Goal: Obtain resource: Download file/media

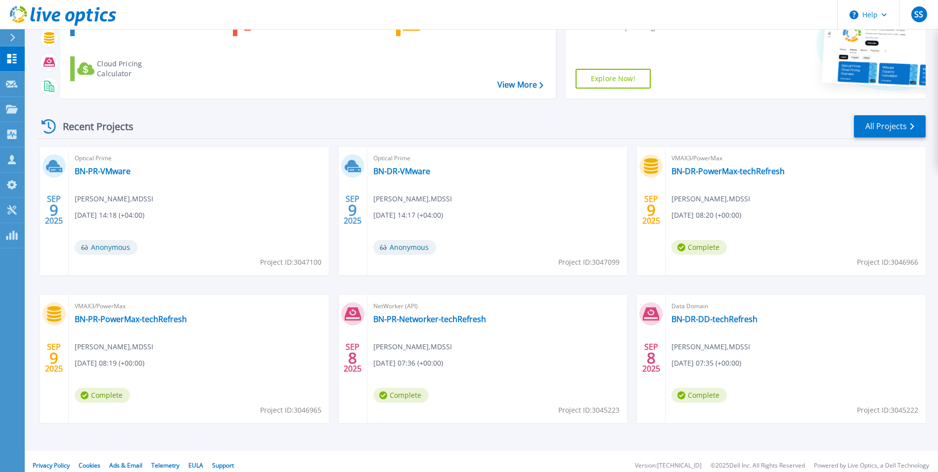
scroll to position [118, 0]
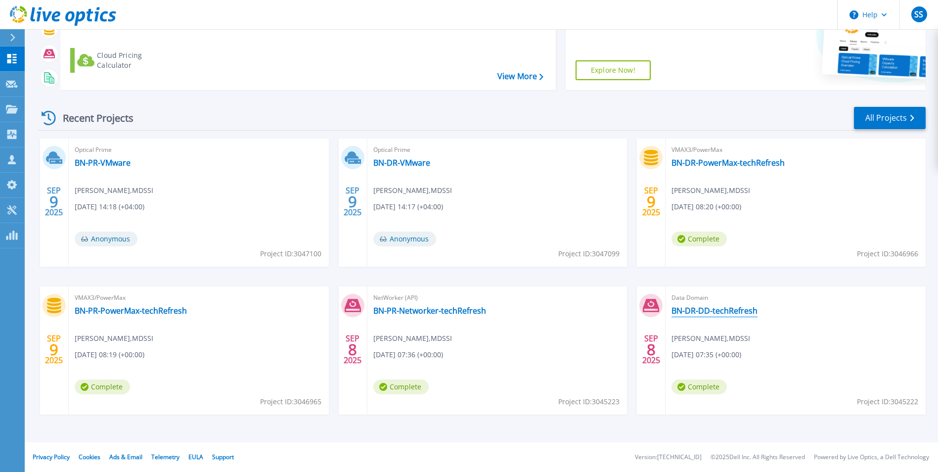
click at [725, 311] on link "BN-DR-DD-techRefresh" at bounding box center [715, 311] width 86 height 10
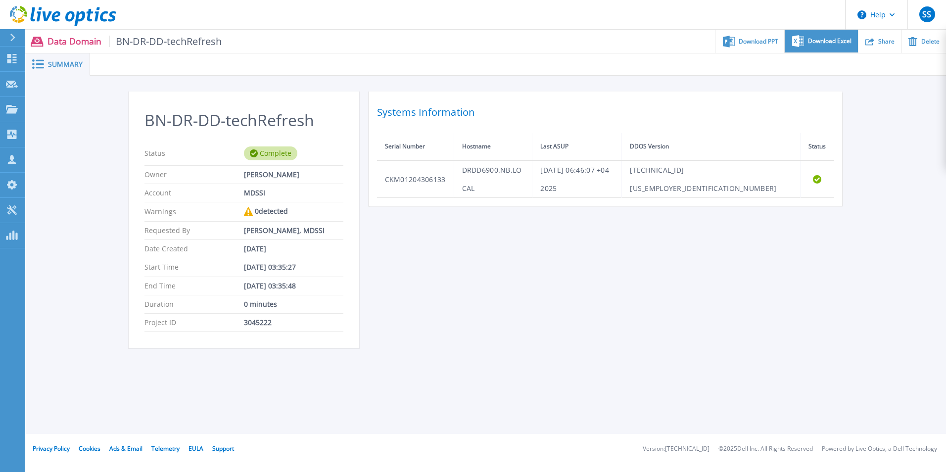
click at [839, 46] on div "Download Excel" at bounding box center [821, 41] width 73 height 23
click at [864, 186] on div "BN-DR-DD-techRefresh Status Complete Owner Venkateshan Kumaresan Account MDSSI …" at bounding box center [486, 225] width 920 height 299
click at [754, 43] on span "Download PPT" at bounding box center [759, 41] width 40 height 6
click at [883, 155] on div "BN-DR-DD-techRefresh Status Complete Owner Venkateshan Kumaresan Account MDSSI …" at bounding box center [486, 225] width 920 height 299
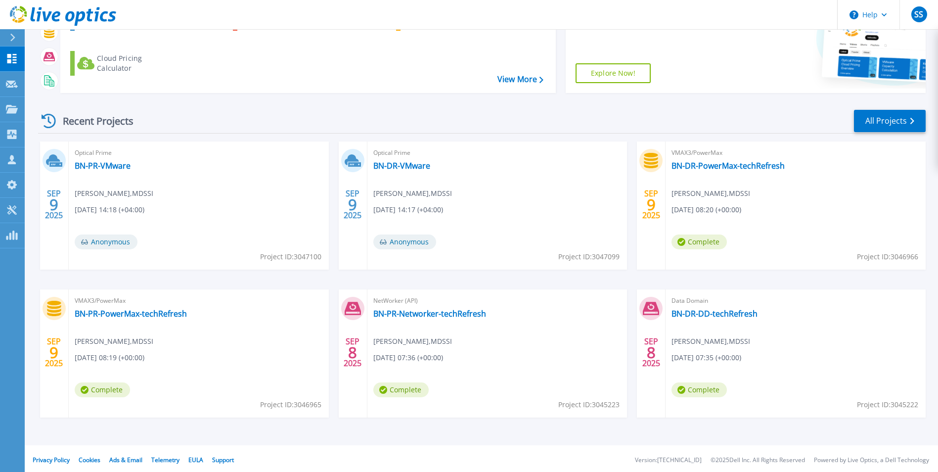
scroll to position [118, 0]
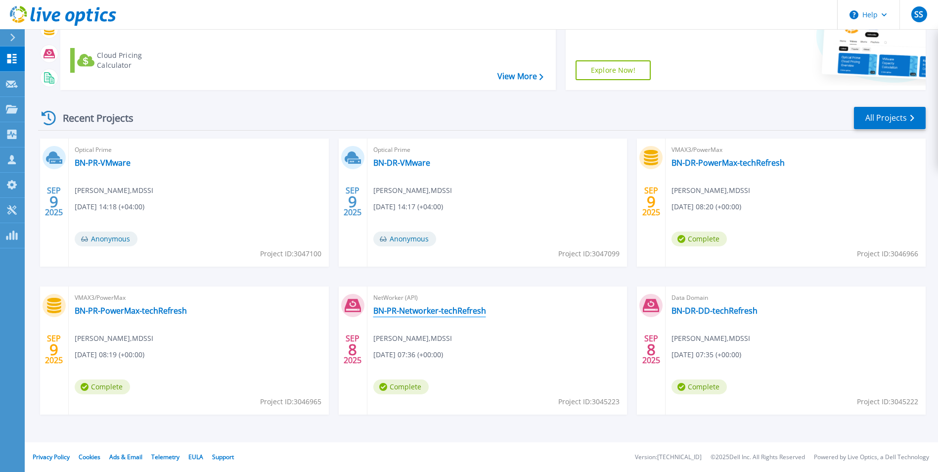
click at [416, 309] on link "BN-PR-Networker-techRefresh" at bounding box center [429, 311] width 113 height 10
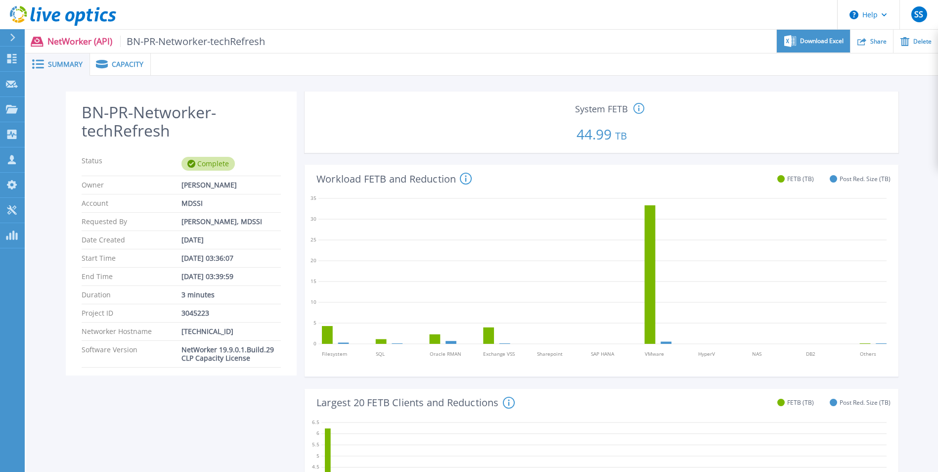
click at [819, 46] on div "Download Excel" at bounding box center [813, 41] width 73 height 23
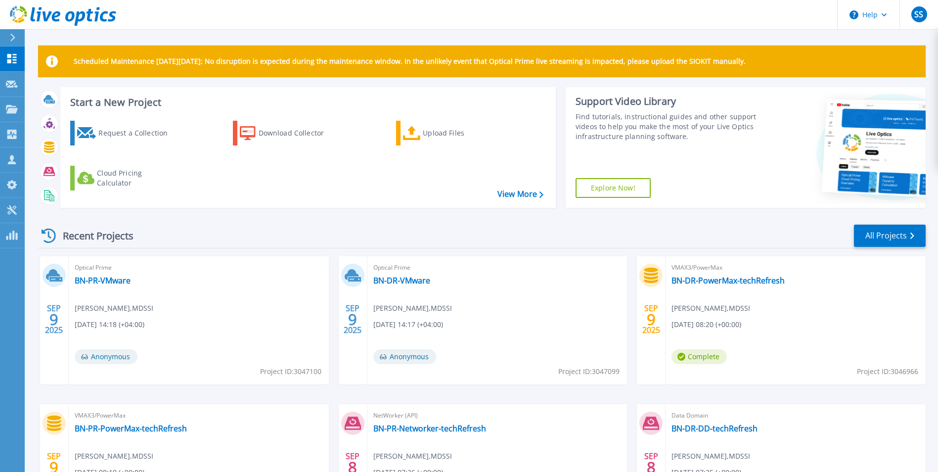
scroll to position [118, 0]
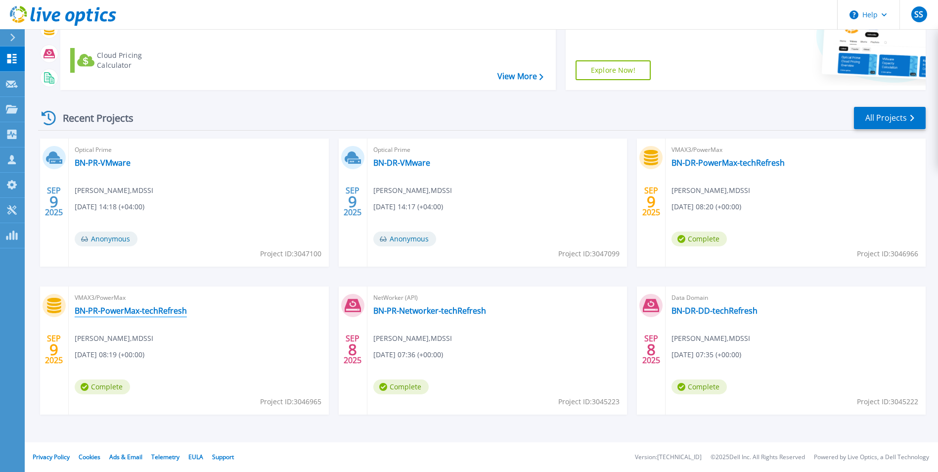
click at [175, 314] on link "BN-PR-PowerMax-techRefresh" at bounding box center [131, 311] width 112 height 10
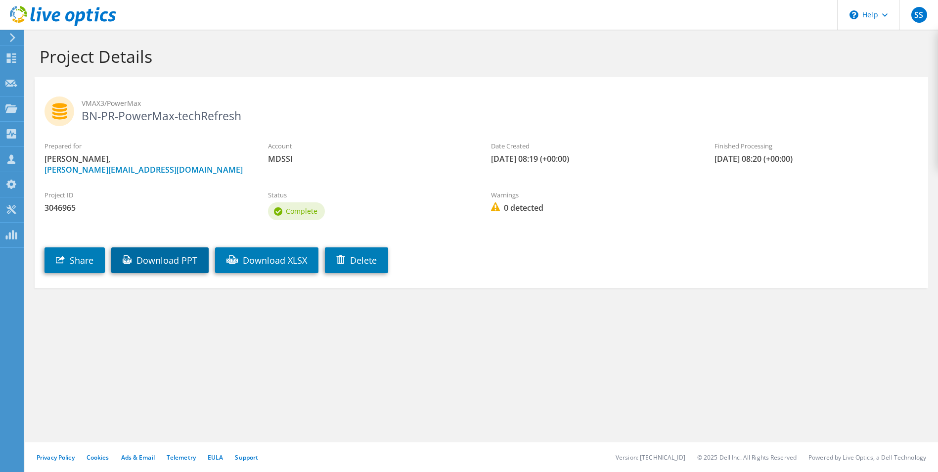
click at [188, 266] on link "Download PPT" at bounding box center [159, 260] width 97 height 26
click at [278, 261] on link "Download XLSX" at bounding box center [266, 260] width 103 height 26
click at [353, 99] on span "VMAX3/PowerMax" at bounding box center [500, 103] width 837 height 11
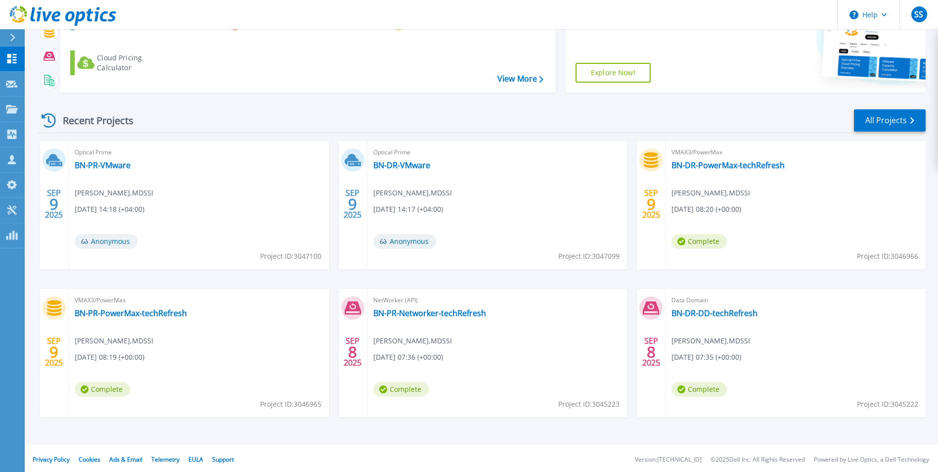
scroll to position [118, 0]
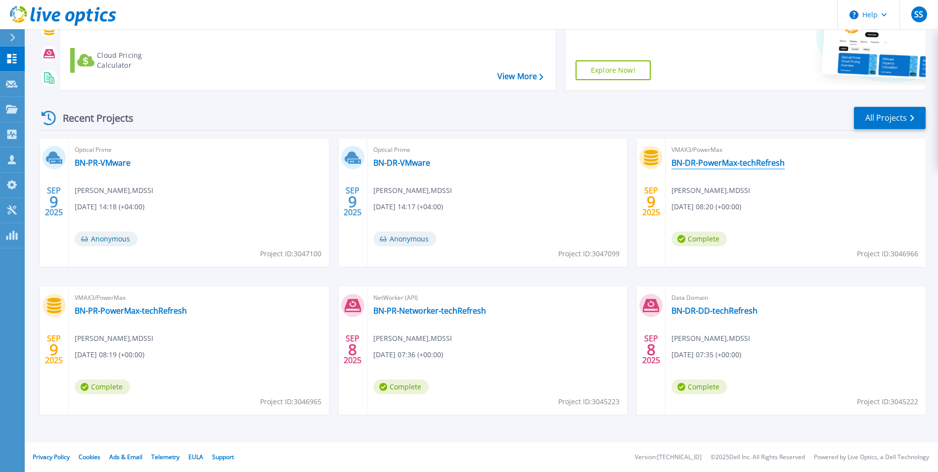
click at [742, 166] on link "BN-DR-PowerMax-techRefresh" at bounding box center [728, 163] width 113 height 10
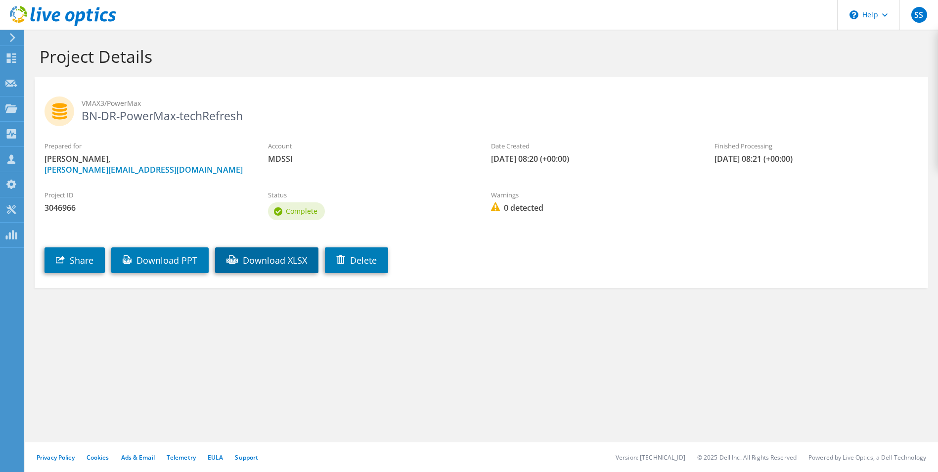
click at [291, 262] on link "Download XLSX" at bounding box center [266, 260] width 103 height 26
click at [160, 259] on link "Download PPT" at bounding box center [159, 260] width 97 height 26
drag, startPoint x: 525, startPoint y: 265, endPoint x: 507, endPoint y: 238, distance: 32.0
click at [525, 265] on div "Share Download PPT Download XLSX Delete" at bounding box center [492, 253] width 914 height 50
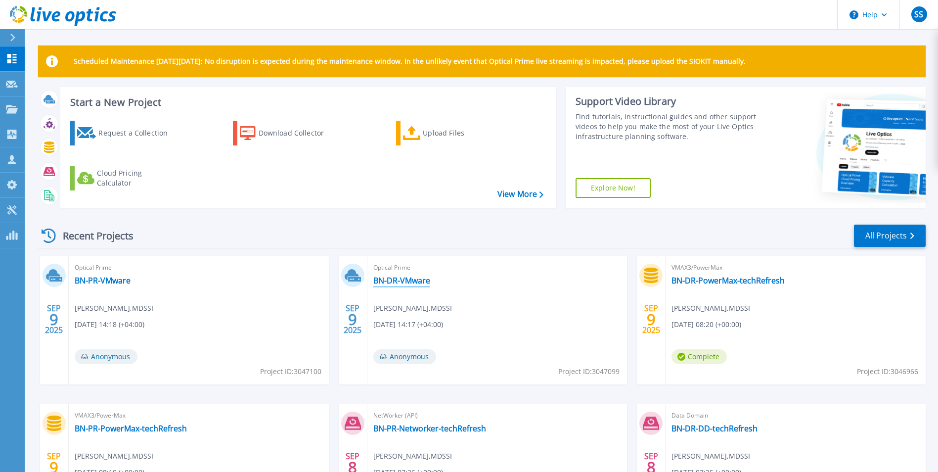
click at [399, 280] on link "BN-DR-VMware" at bounding box center [401, 281] width 57 height 10
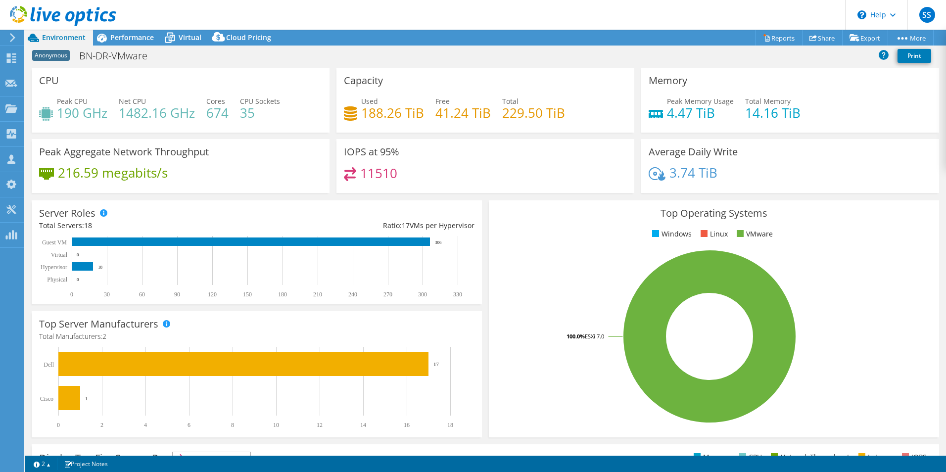
select select "USD"
click at [775, 40] on link "Reports" at bounding box center [778, 37] width 47 height 15
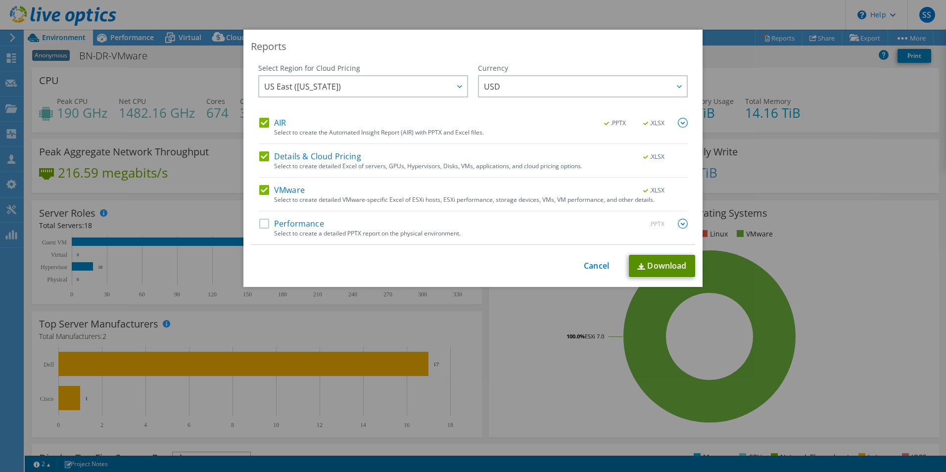
click at [650, 267] on link "Download" at bounding box center [662, 266] width 66 height 22
drag, startPoint x: 840, startPoint y: 311, endPoint x: 812, endPoint y: 294, distance: 32.8
click at [840, 312] on div "Reports Select Region for Cloud Pricing Asia Pacific (Hong Kong) Asia Pacific (…" at bounding box center [473, 236] width 946 height 413
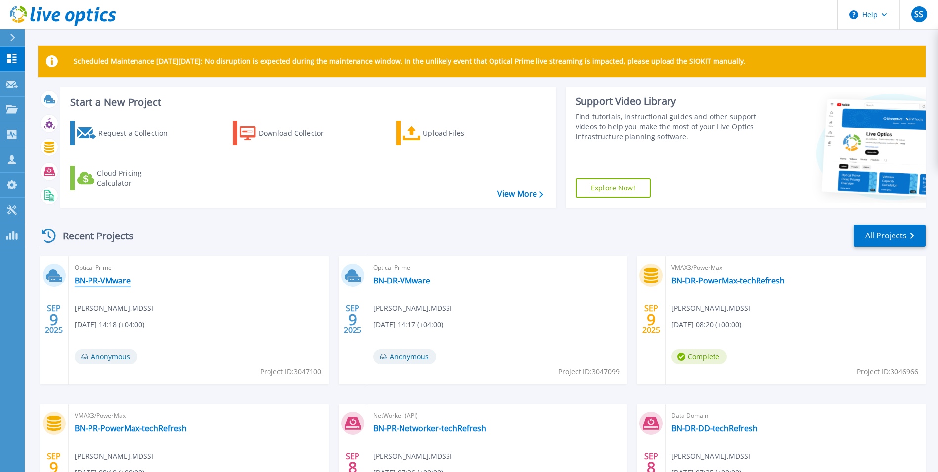
click at [110, 280] on link "BN-PR-VMware" at bounding box center [103, 281] width 56 height 10
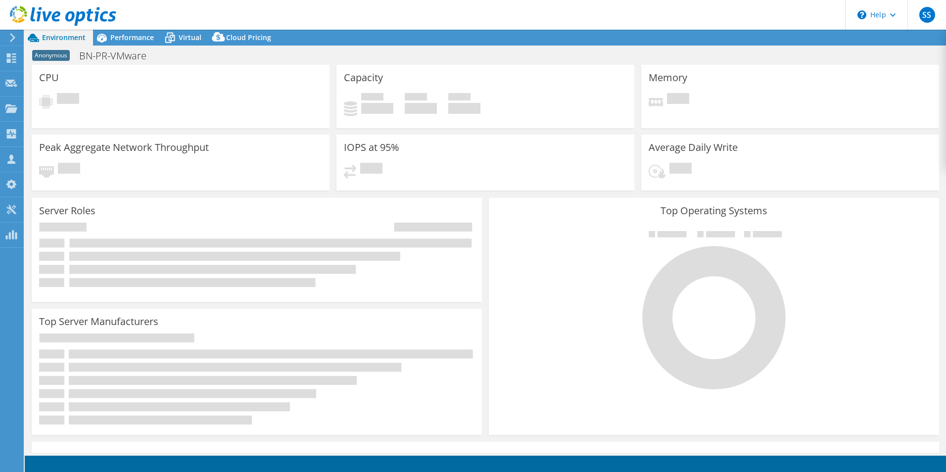
select select "USD"
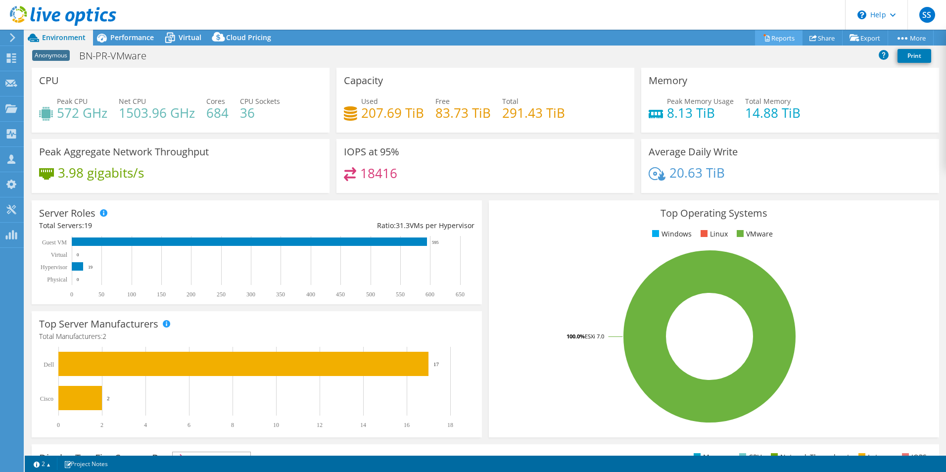
click at [776, 37] on link "Reports" at bounding box center [778, 37] width 47 height 15
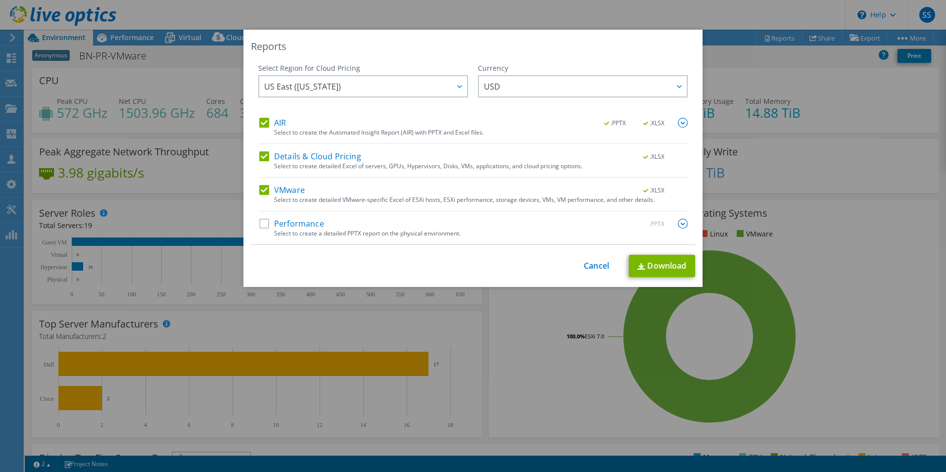
click at [679, 122] on img at bounding box center [683, 123] width 10 height 10
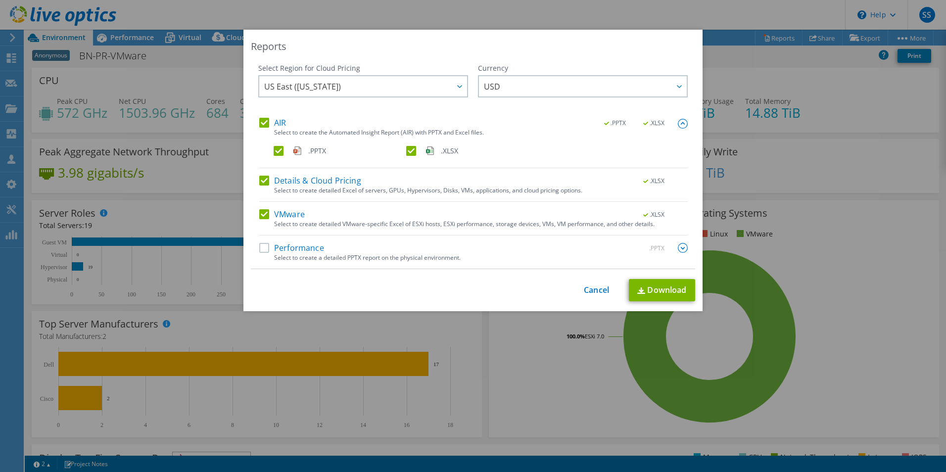
click at [679, 122] on img at bounding box center [683, 124] width 10 height 10
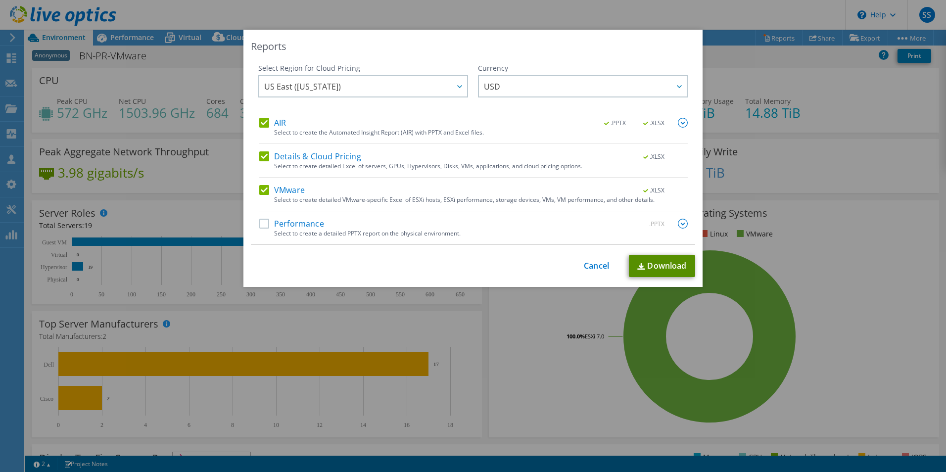
click at [657, 269] on link "Download" at bounding box center [662, 266] width 66 height 22
click at [584, 271] on link "Cancel" at bounding box center [596, 265] width 25 height 9
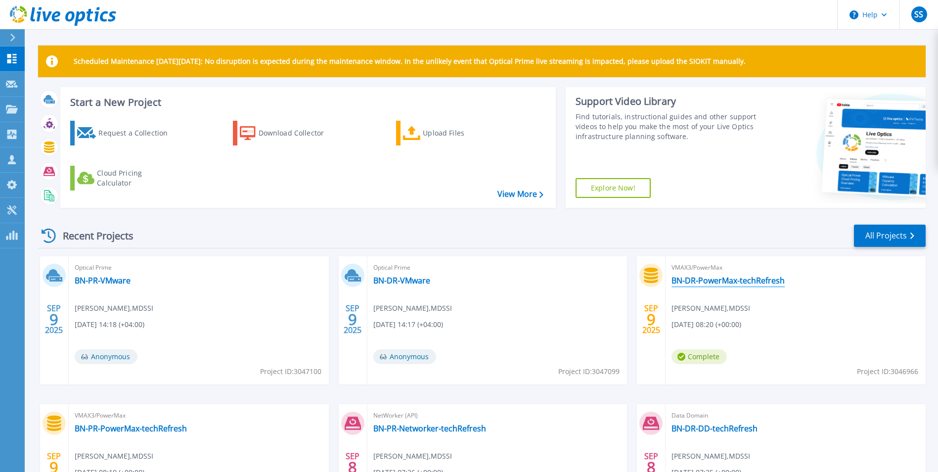
click at [714, 283] on link "BN-DR-PowerMax-techRefresh" at bounding box center [728, 281] width 113 height 10
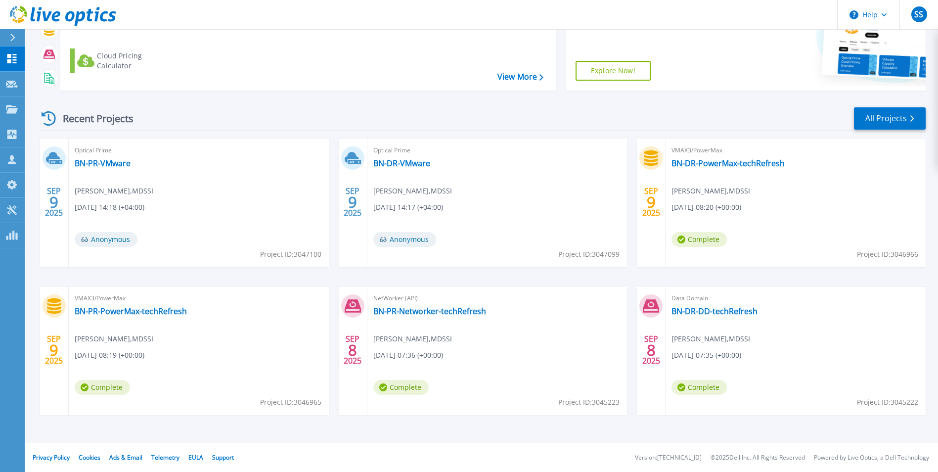
scroll to position [118, 0]
drag, startPoint x: 179, startPoint y: 310, endPoint x: 76, endPoint y: 313, distance: 103.4
click at [76, 313] on div "VMAX3/PowerMax BN-PR-PowerMax-techRefresh Venkateshan Kumaresan , MDSSI 09/09/2…" at bounding box center [199, 350] width 260 height 128
copy link "BN-PR-PowerMax-techRefresh"
drag, startPoint x: 489, startPoint y: 309, endPoint x: 371, endPoint y: 309, distance: 118.7
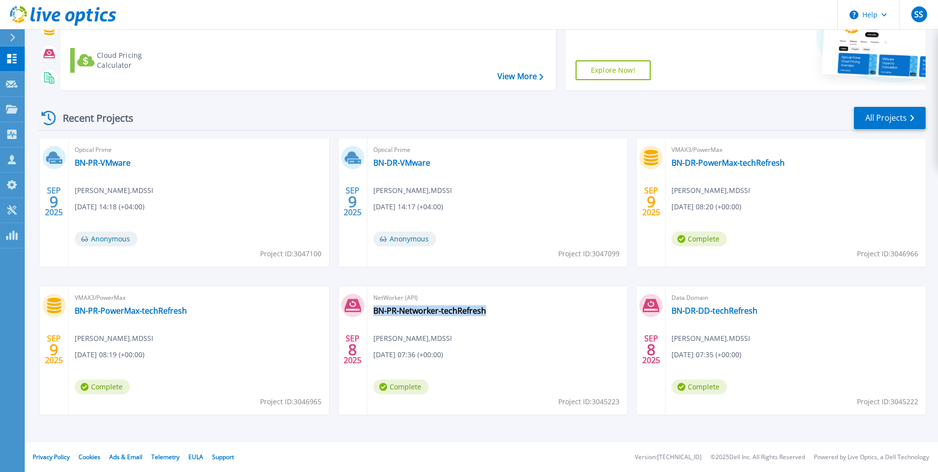
click at [371, 309] on div "NetWorker (API) BN-PR-Networker-techRefresh Venkateshan Kumaresan , MDSSI 09/08…" at bounding box center [498, 350] width 260 height 128
copy link "BN-PR-Networker-techRefresh"
click at [404, 311] on link "BN-PR-Networker-techRefresh" at bounding box center [429, 311] width 113 height 10
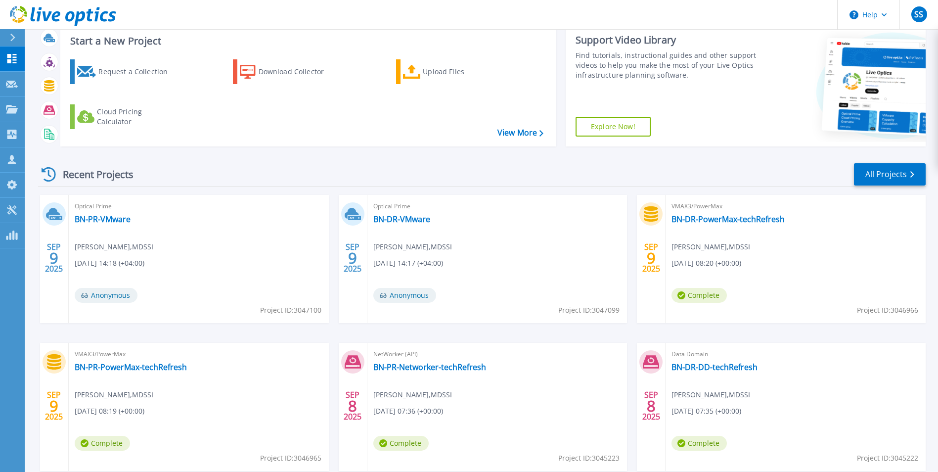
scroll to position [118, 0]
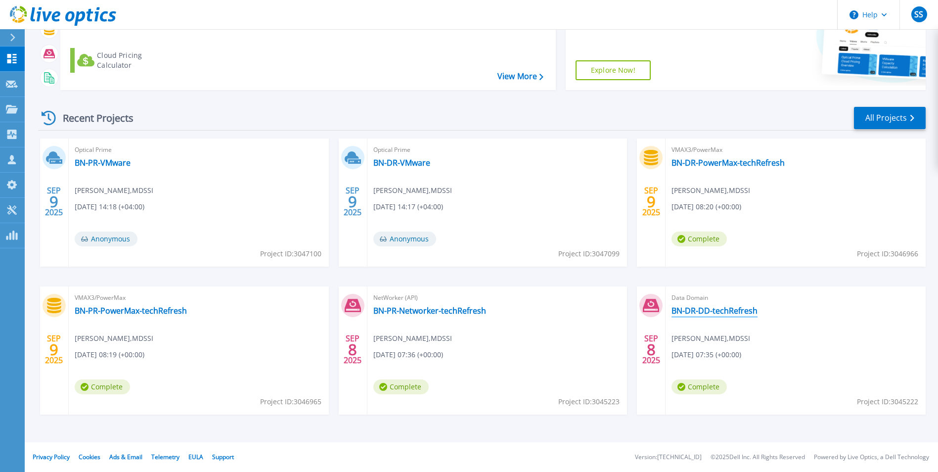
click at [710, 312] on link "BN-DR-DD-techRefresh" at bounding box center [715, 311] width 86 height 10
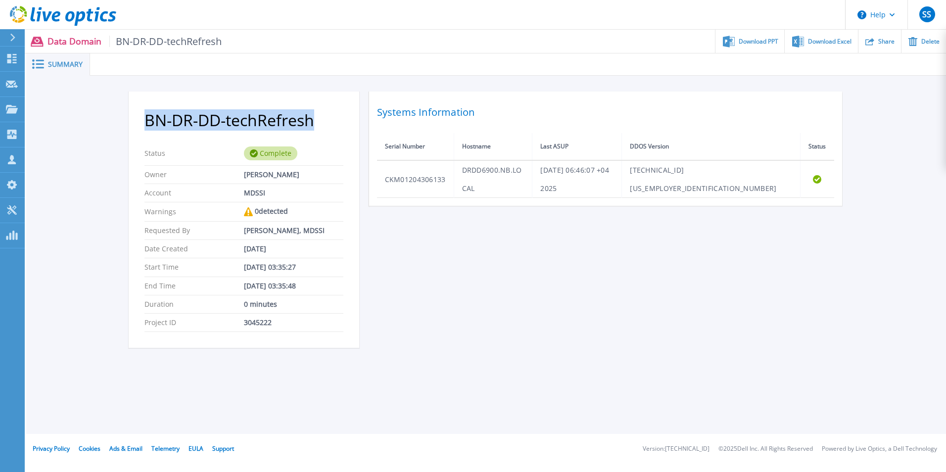
drag, startPoint x: 314, startPoint y: 121, endPoint x: 142, endPoint y: 116, distance: 171.7
click at [142, 116] on section "BN-DR-DD-techRefresh Status Complete Owner [PERSON_NAME] Account MDSSI Warnings…" at bounding box center [244, 220] width 231 height 256
drag, startPoint x: 142, startPoint y: 116, endPoint x: 157, endPoint y: 113, distance: 14.6
copy h2 "BN-DR-DD-techRefresh"
